Goal: Task Accomplishment & Management: Manage account settings

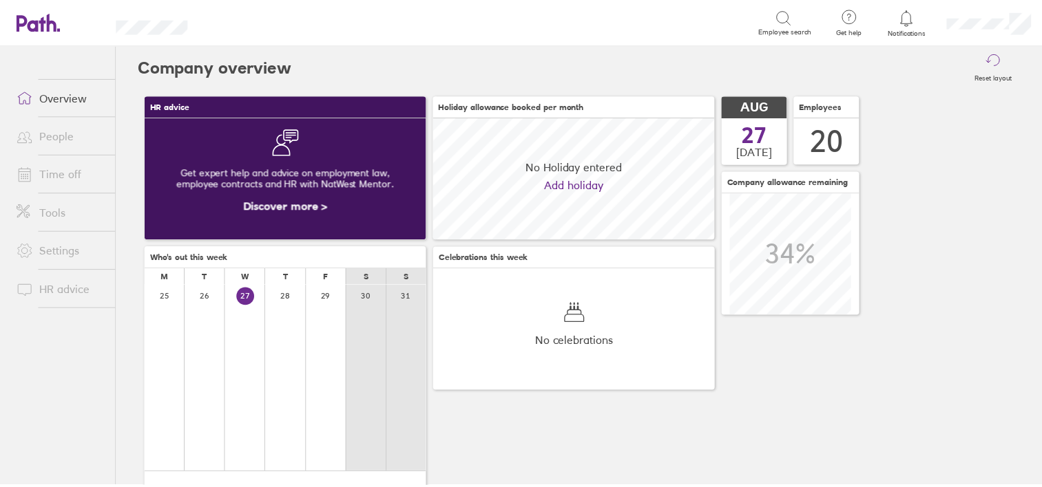
scroll to position [122, 284]
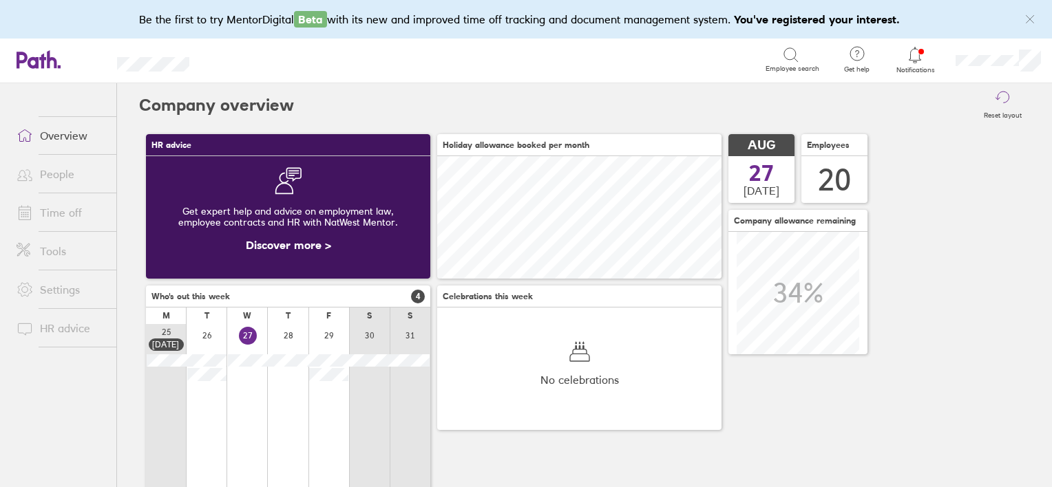
click at [66, 207] on link "Time off" at bounding box center [61, 213] width 111 height 28
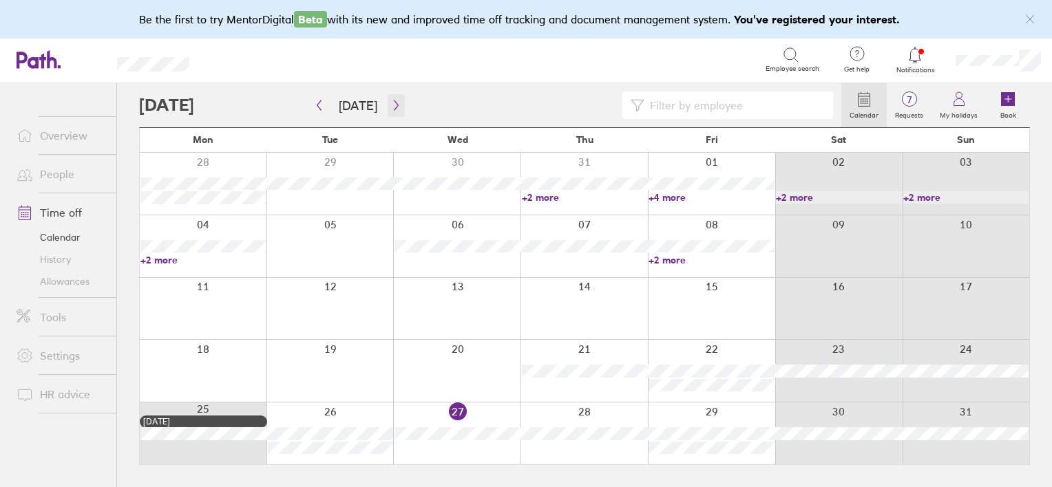
click at [394, 107] on icon "button" at bounding box center [396, 106] width 4 height 10
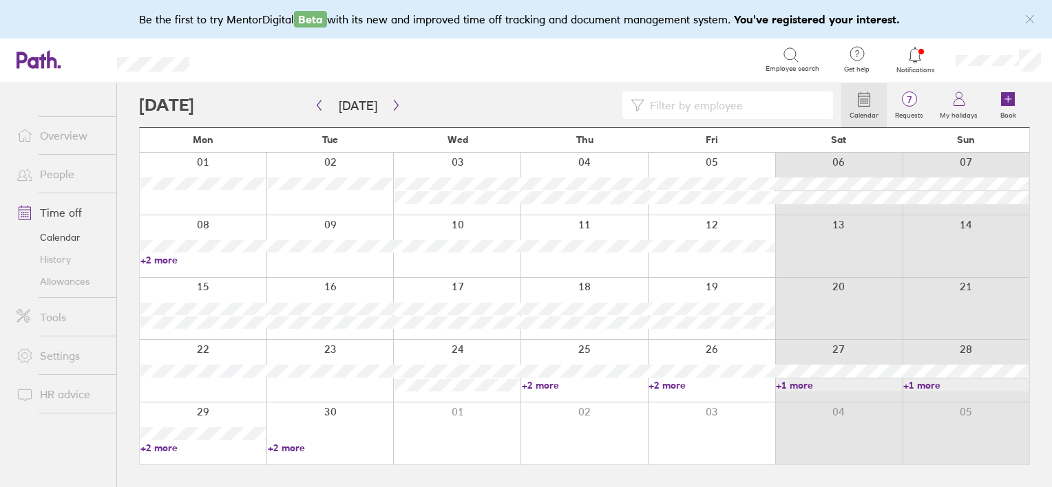
click at [542, 388] on link "+2 more" at bounding box center [585, 385] width 126 height 12
click at [801, 386] on link "+1 more" at bounding box center [839, 385] width 126 height 12
click at [801, 385] on link "+1 more" at bounding box center [839, 385] width 126 height 12
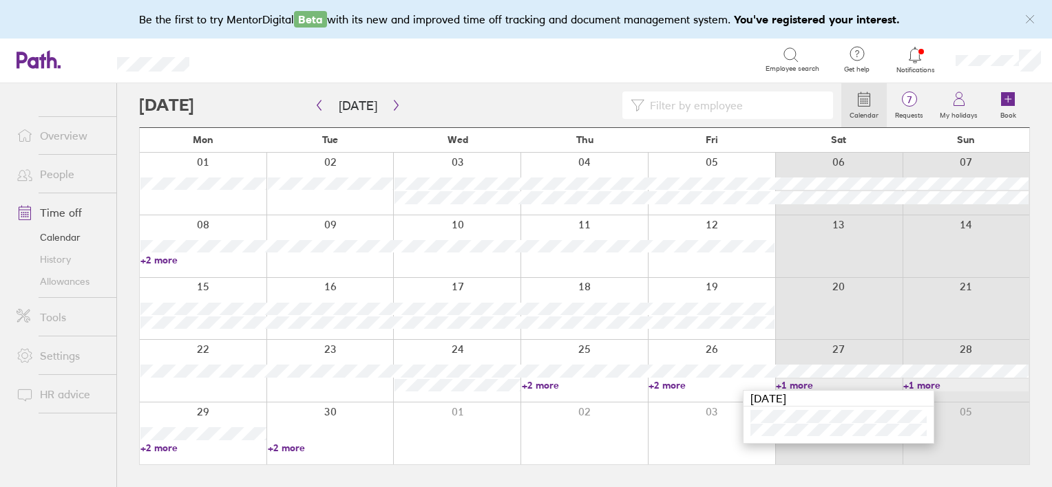
click at [286, 447] on link "+2 more" at bounding box center [331, 448] width 126 height 12
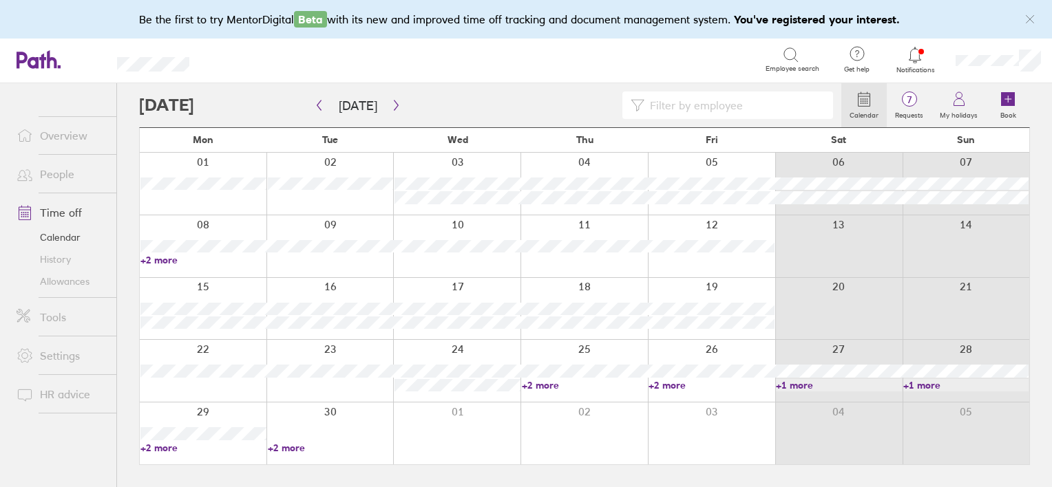
click at [290, 445] on link "+2 more" at bounding box center [331, 448] width 126 height 12
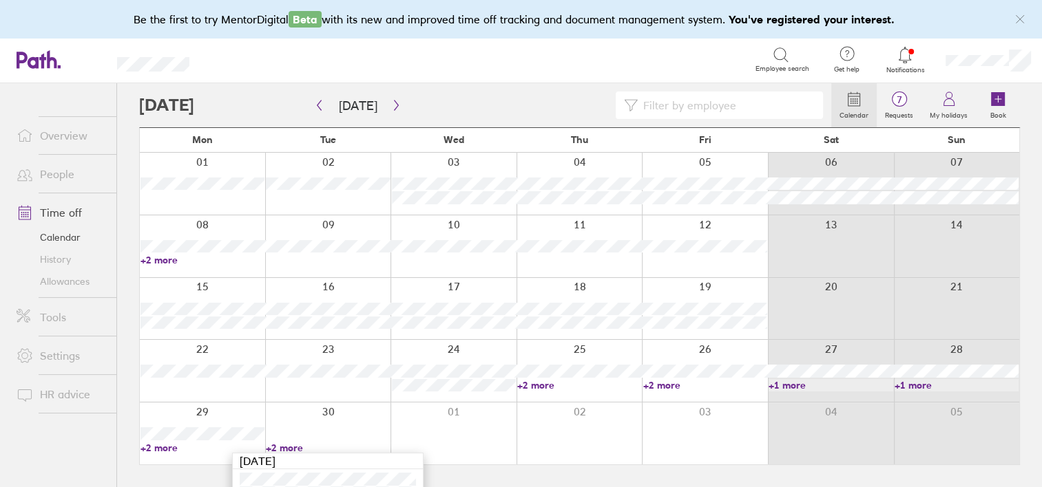
scroll to position [19, 0]
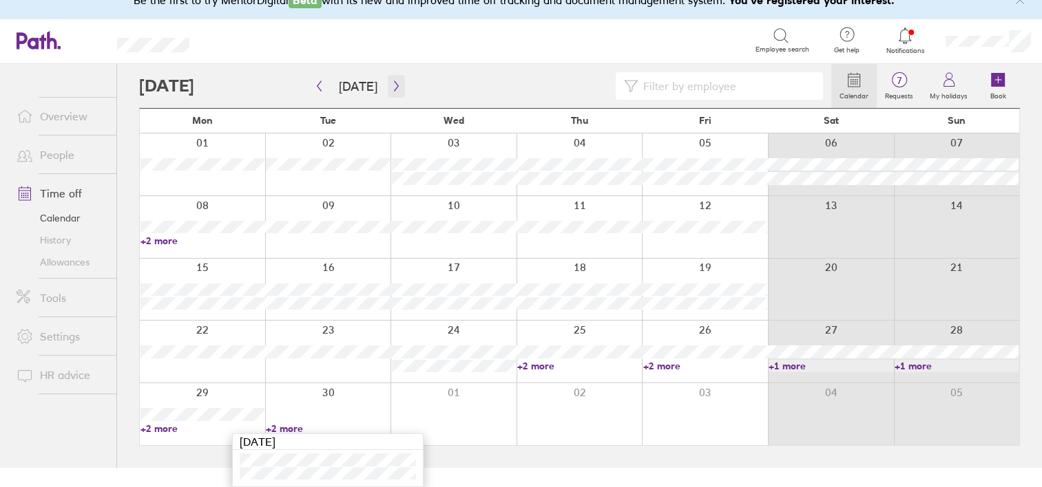
click at [394, 83] on icon "button" at bounding box center [396, 86] width 10 height 11
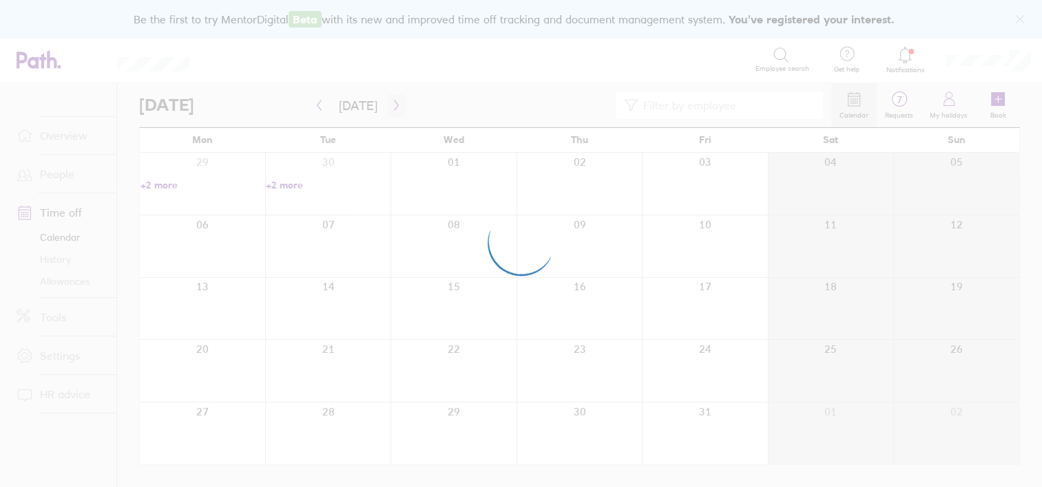
scroll to position [0, 0]
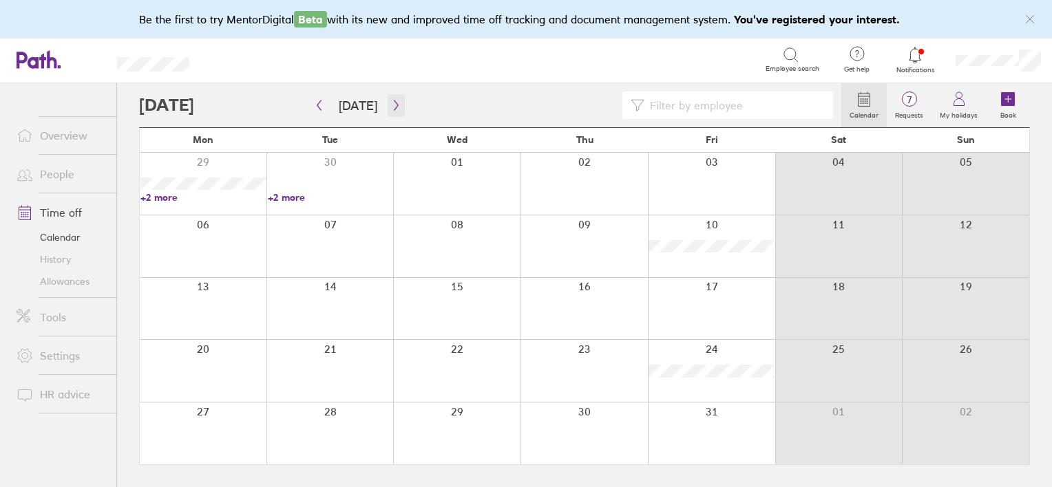
click at [388, 104] on button "button" at bounding box center [396, 105] width 17 height 23
click at [394, 112] on button "button" at bounding box center [396, 105] width 17 height 23
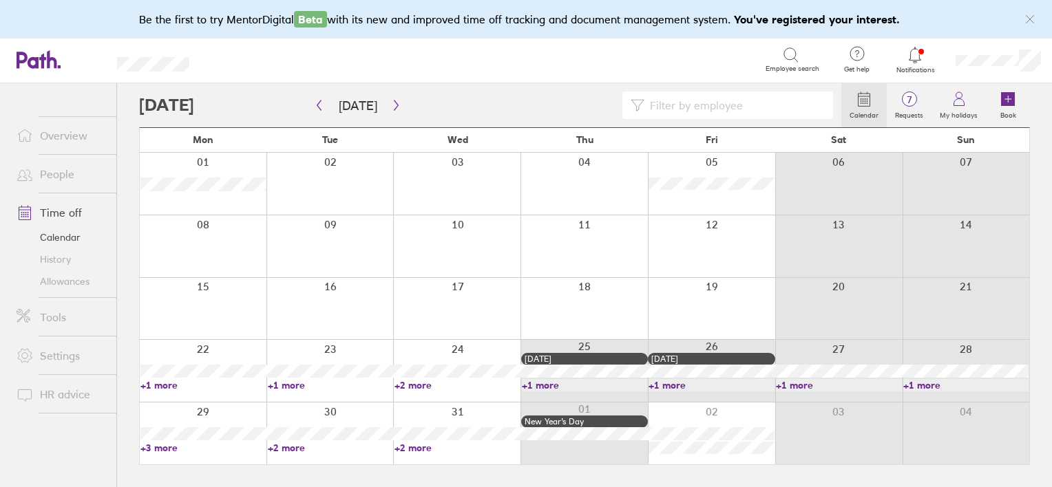
click at [292, 447] on link "+2 more" at bounding box center [331, 448] width 126 height 12
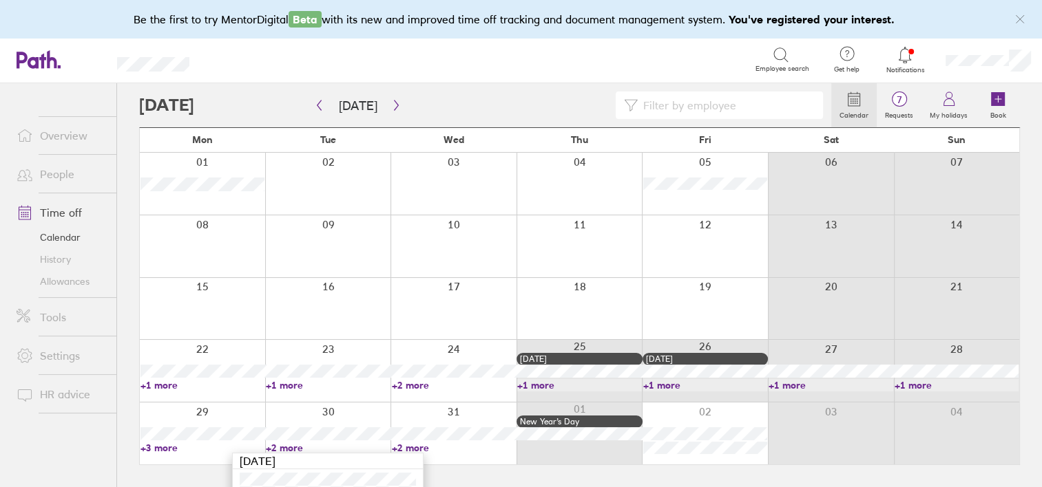
scroll to position [33, 0]
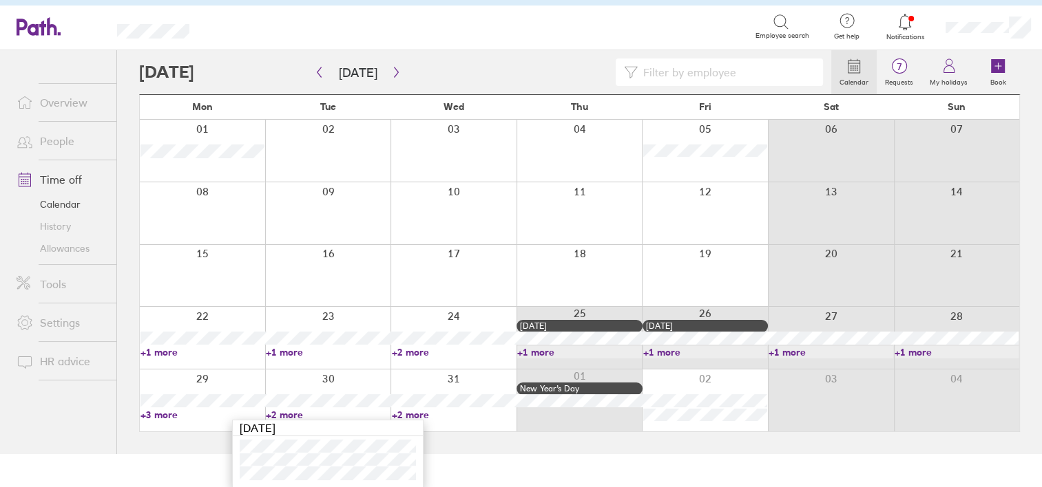
click at [160, 415] on link "+3 more" at bounding box center [202, 415] width 124 height 12
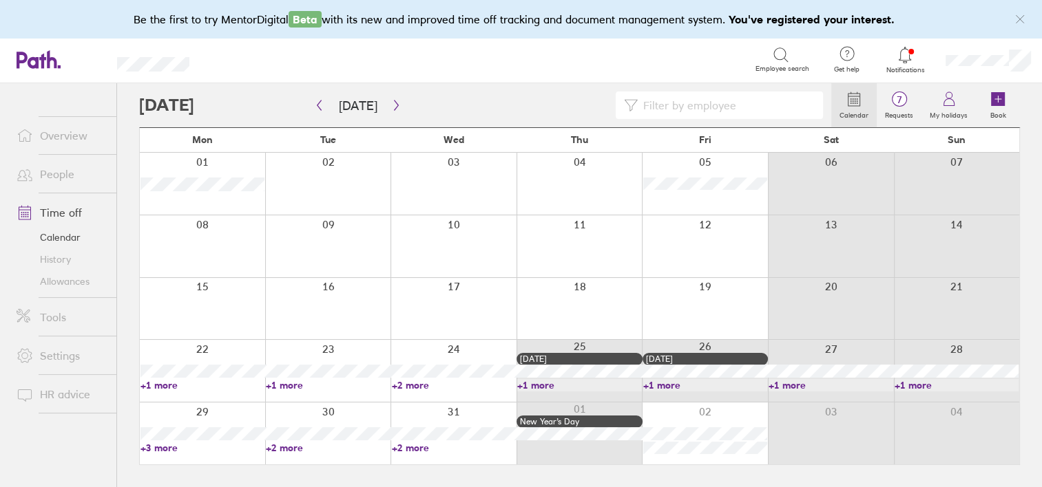
scroll to position [0, 0]
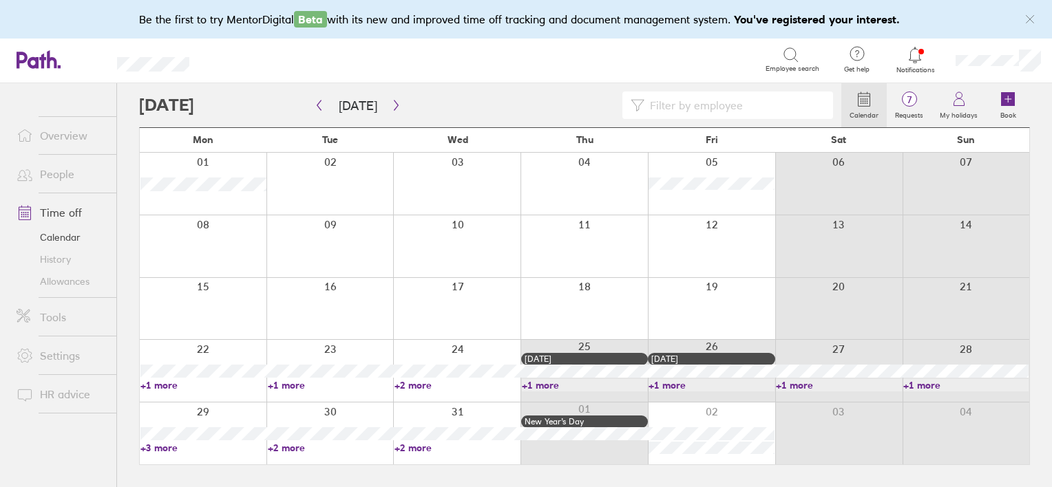
click at [173, 446] on link "+3 more" at bounding box center [203, 448] width 126 height 12
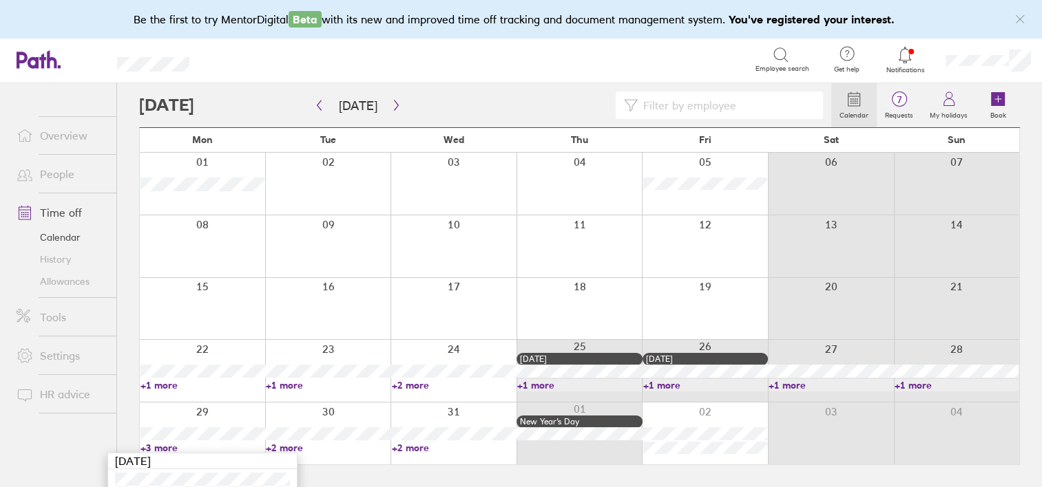
scroll to position [47, 0]
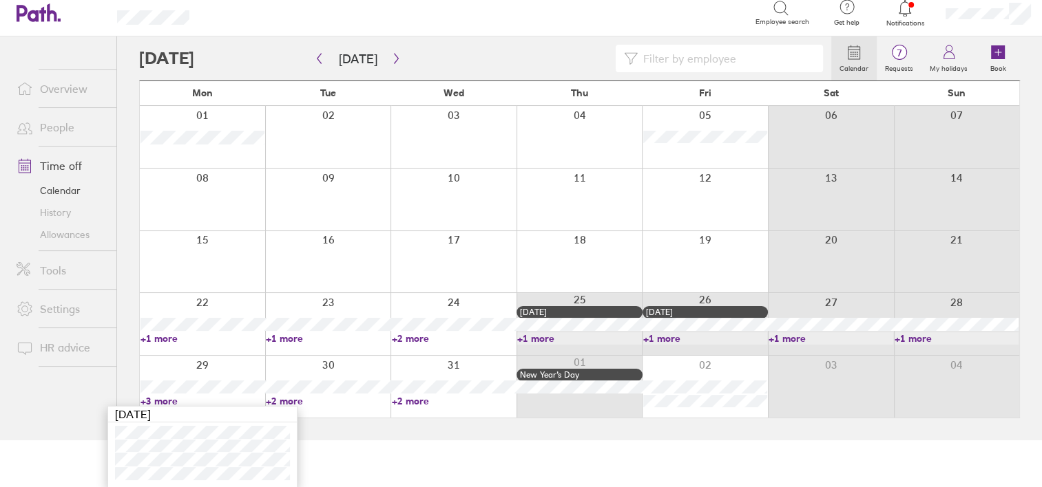
click at [410, 337] on link "+2 more" at bounding box center [454, 338] width 124 height 12
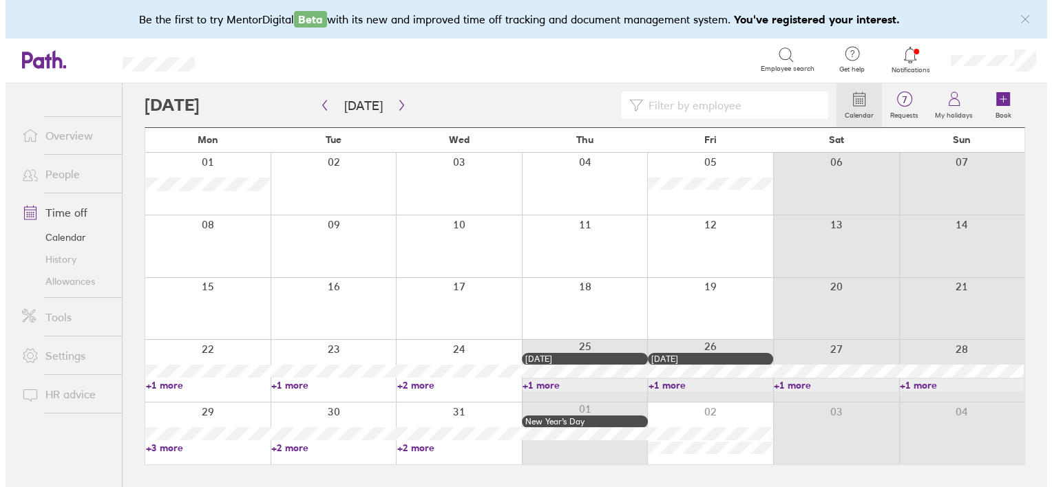
scroll to position [0, 0]
click at [416, 385] on link "+2 more" at bounding box center [457, 385] width 126 height 12
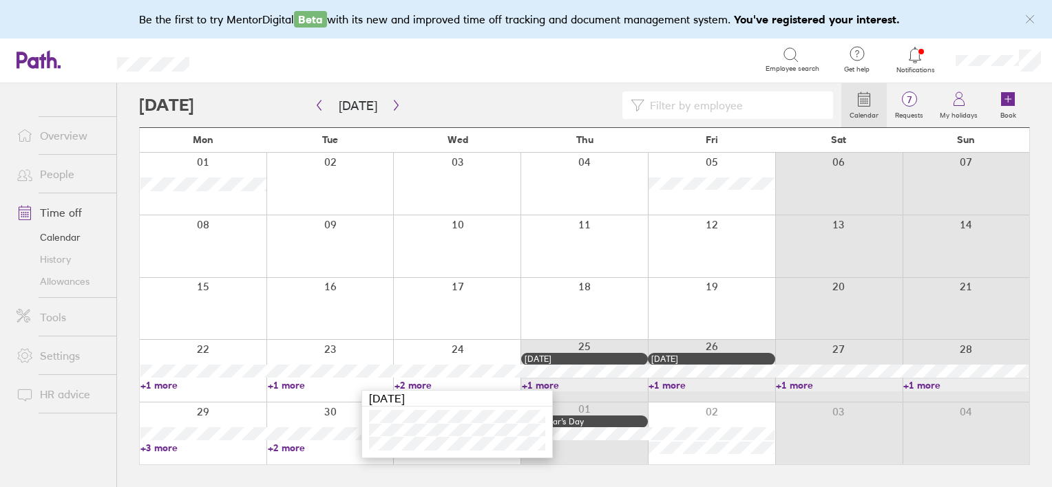
click at [446, 325] on div at bounding box center [456, 309] width 127 height 62
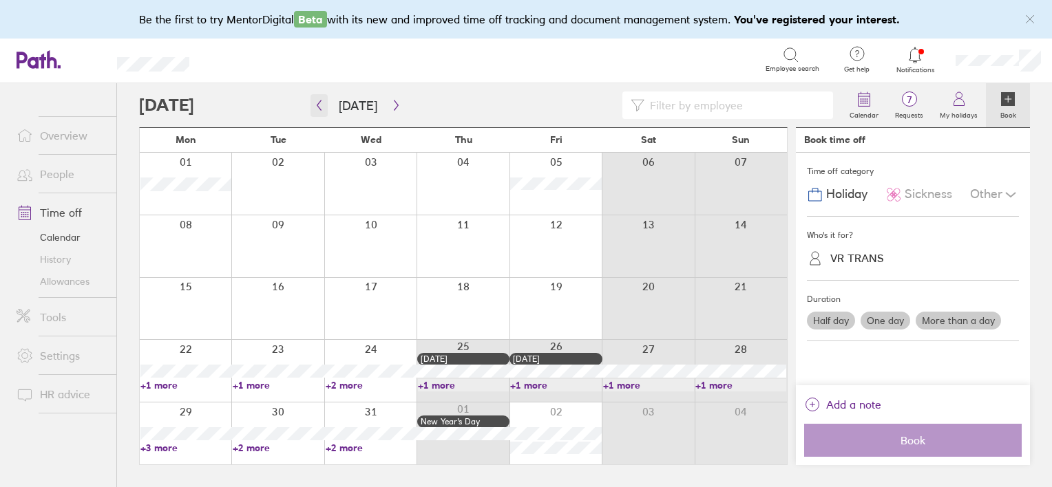
click at [314, 105] on icon "button" at bounding box center [319, 105] width 10 height 11
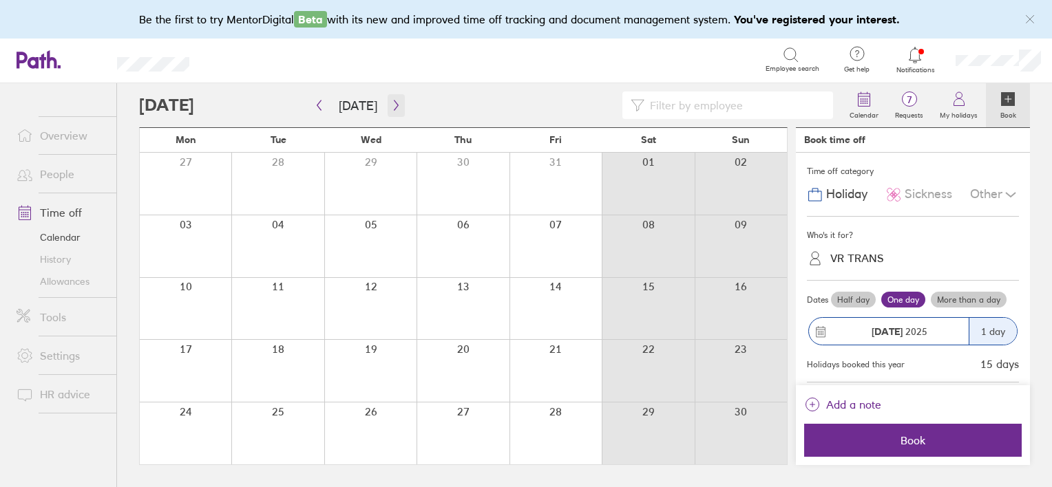
click at [394, 107] on icon "button" at bounding box center [396, 106] width 4 height 10
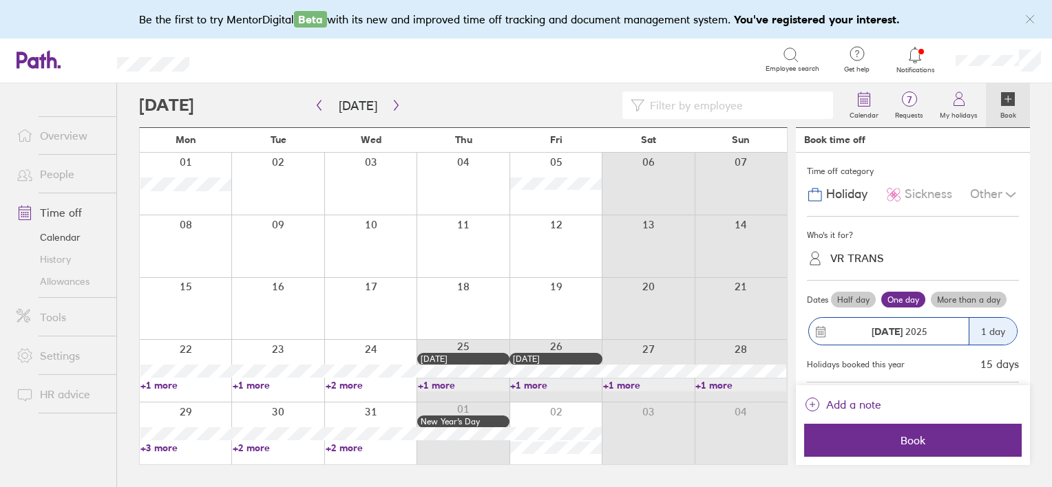
drag, startPoint x: 911, startPoint y: 58, endPoint x: 896, endPoint y: 50, distance: 17.3
click at [896, 50] on div at bounding box center [915, 54] width 45 height 19
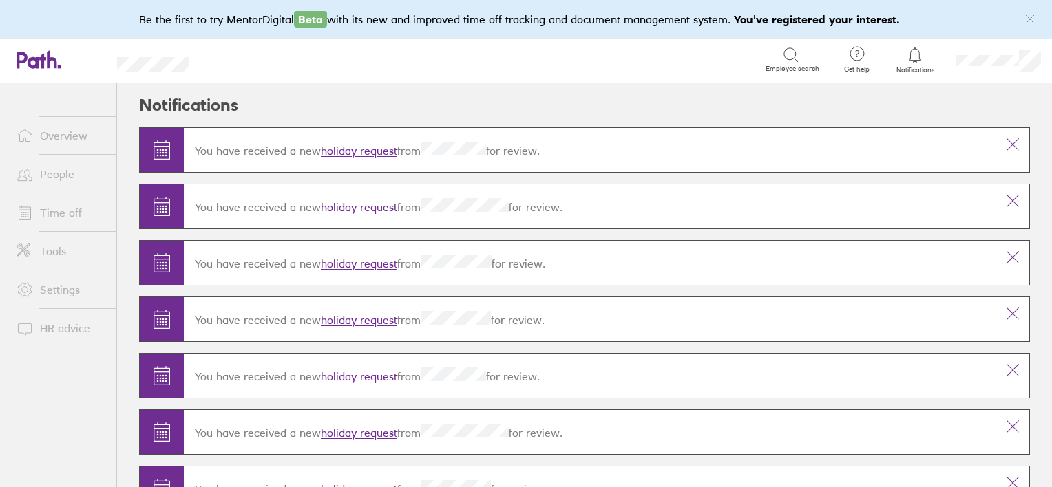
click at [340, 148] on link "holiday request" at bounding box center [359, 152] width 76 height 14
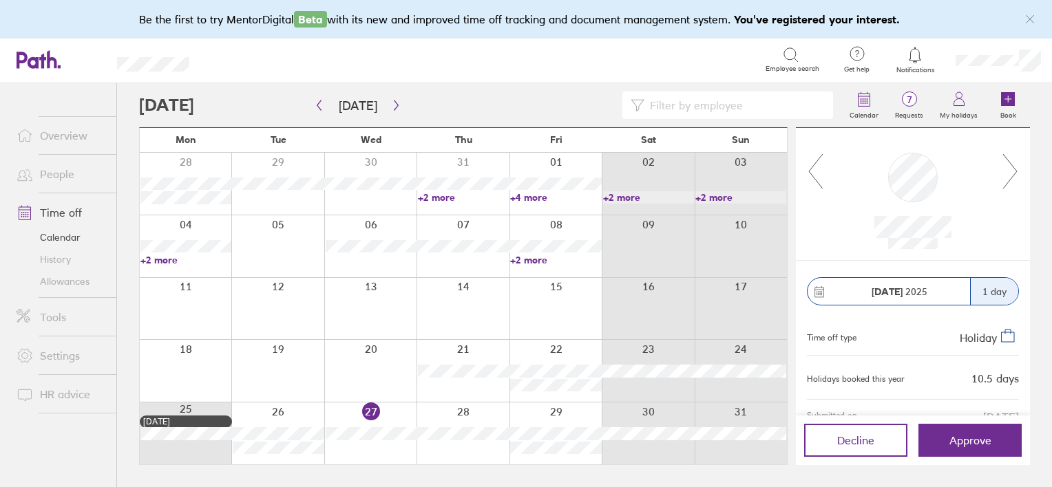
click at [1009, 173] on icon at bounding box center [1010, 171] width 17 height 37
click at [309, 23] on span "Beta" at bounding box center [310, 19] width 33 height 17
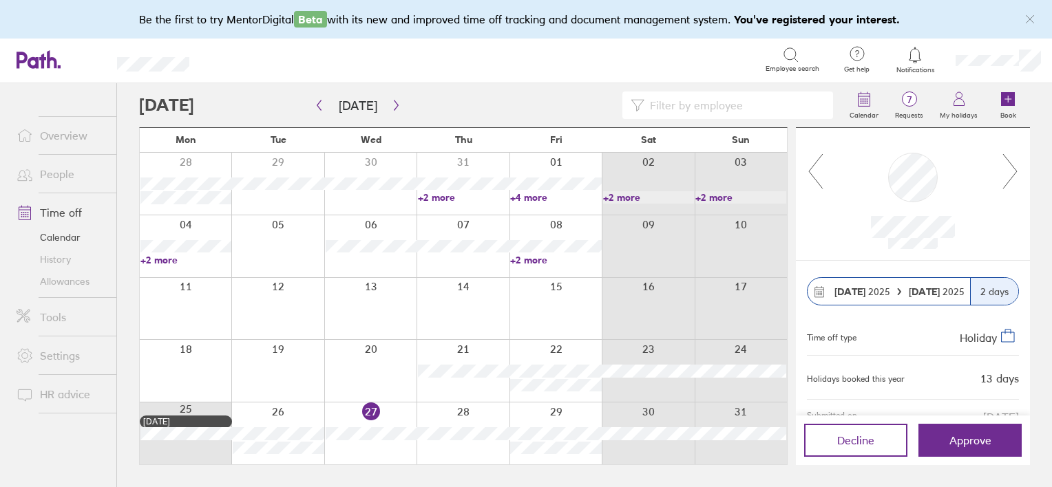
click at [242, 19] on div "Be the first to try MentorDigital Beta with its new and improved time off track…" at bounding box center [526, 19] width 774 height 17
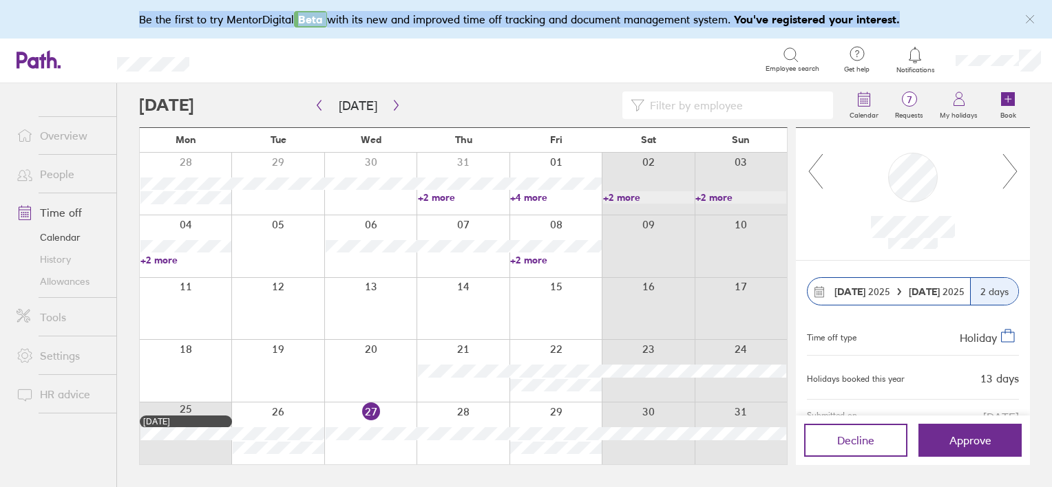
click at [242, 19] on div "Be the first to try MentorDigital Beta with its new and improved time off track…" at bounding box center [526, 19] width 774 height 17
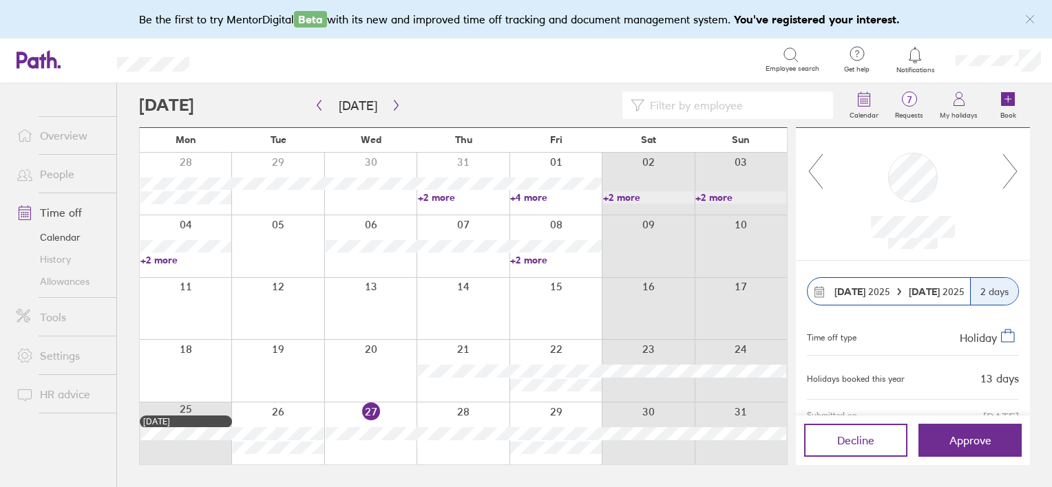
click at [370, 50] on div "Search" at bounding box center [493, 59] width 546 height 21
click at [1032, 21] on icon "link" at bounding box center [1030, 19] width 8 height 8
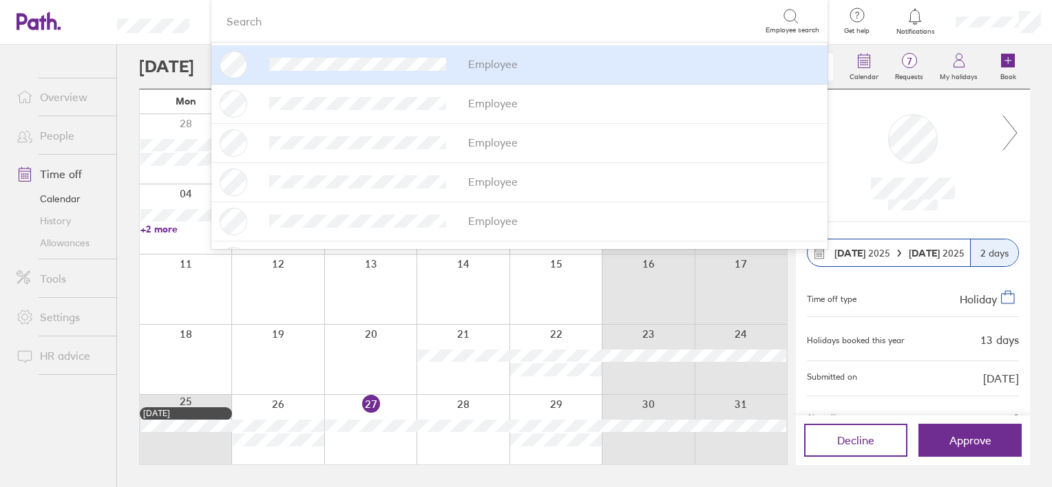
click at [887, 5] on div "Notifications" at bounding box center [915, 22] width 59 height 45
click at [63, 326] on link "Settings" at bounding box center [61, 318] width 111 height 28
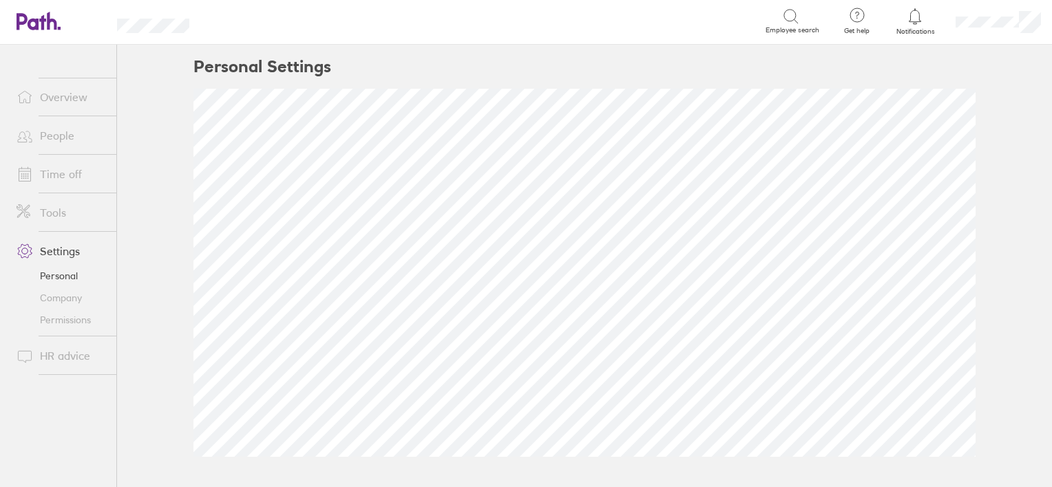
click at [76, 295] on link "Company" at bounding box center [61, 298] width 111 height 22
click at [74, 326] on link "Permissions" at bounding box center [61, 320] width 111 height 22
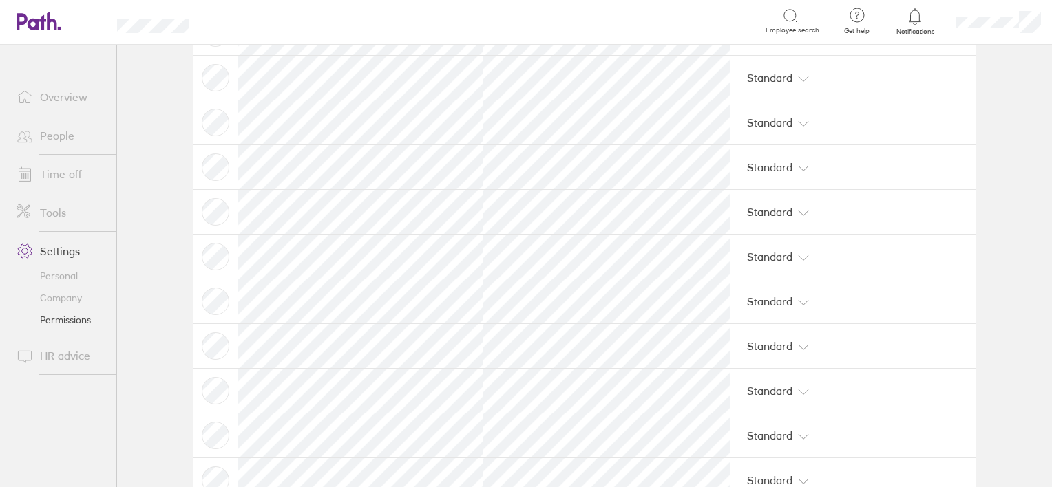
scroll to position [544, 0]
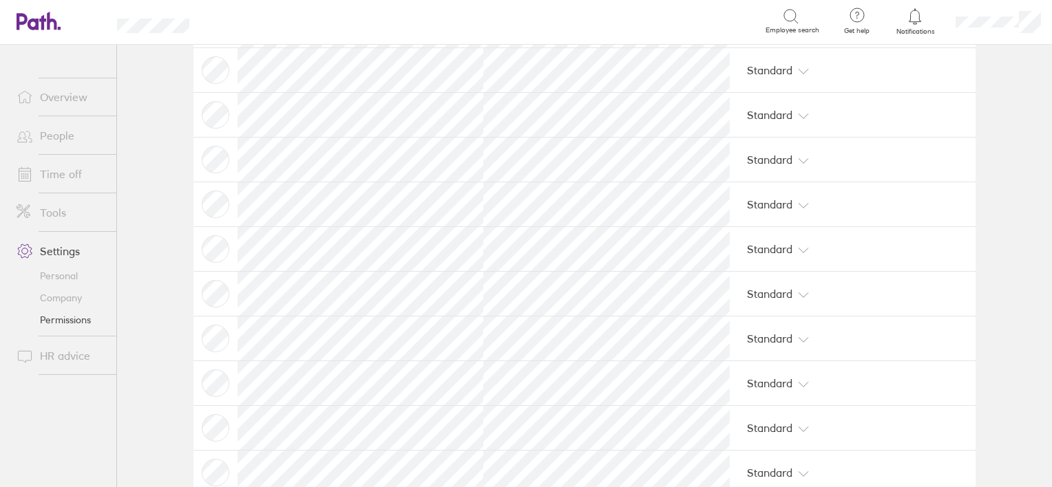
click at [67, 173] on link "Time off" at bounding box center [61, 174] width 111 height 28
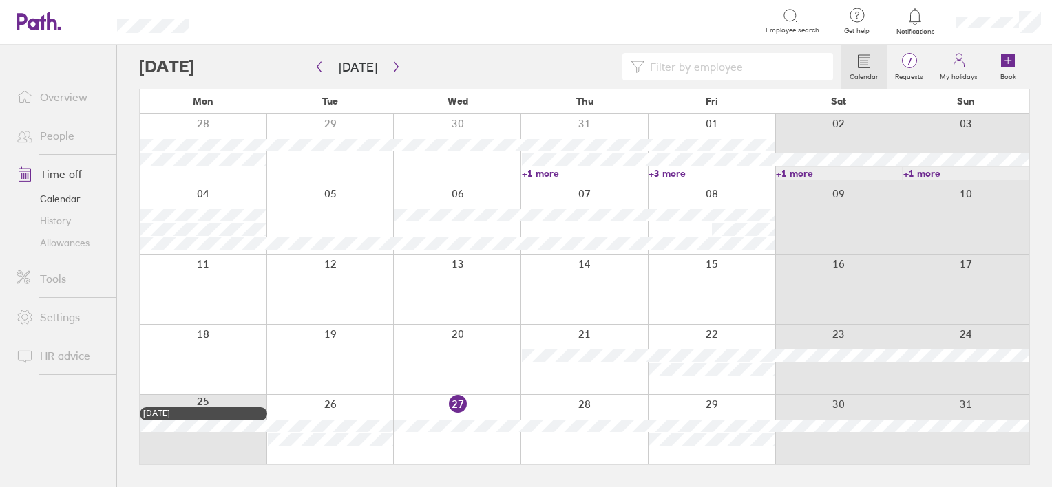
click at [64, 245] on link "Allowances" at bounding box center [61, 243] width 111 height 22
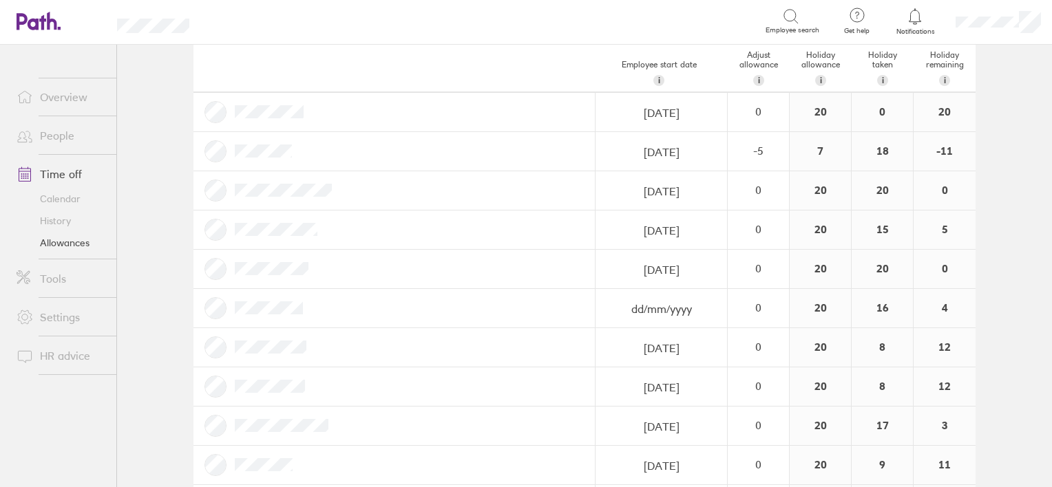
scroll to position [302, 0]
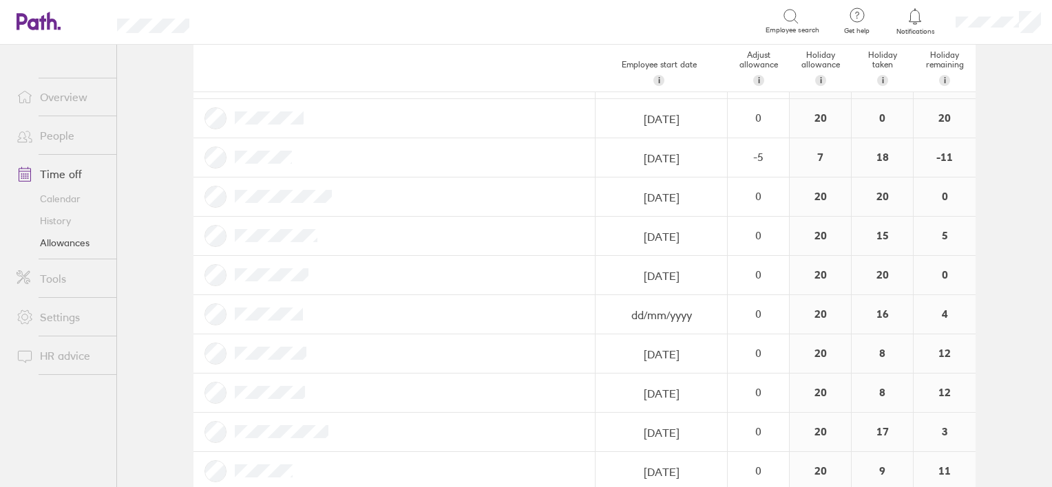
click at [59, 281] on link "Tools" at bounding box center [61, 279] width 111 height 28
